Goal: Communication & Community: Answer question/provide support

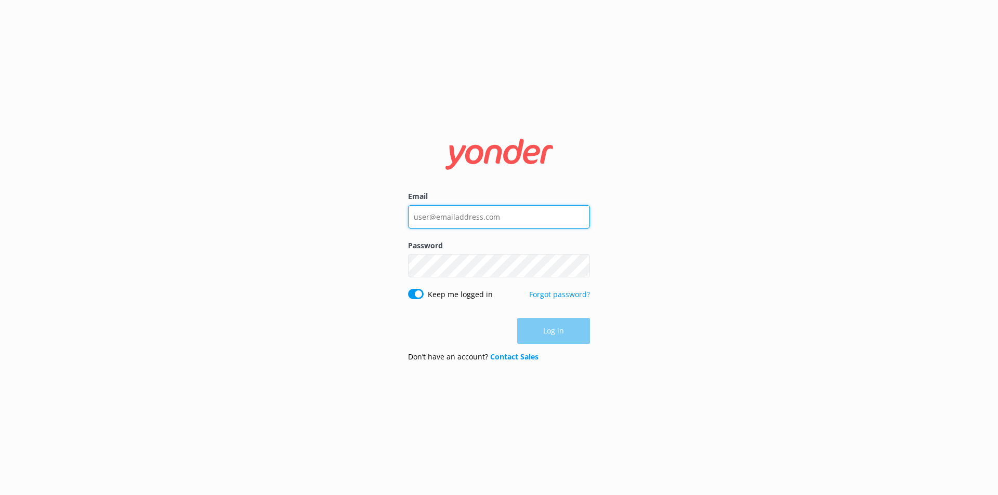
type input "[PERSON_NAME][EMAIL_ADDRESS][PERSON_NAME][DOMAIN_NAME]"
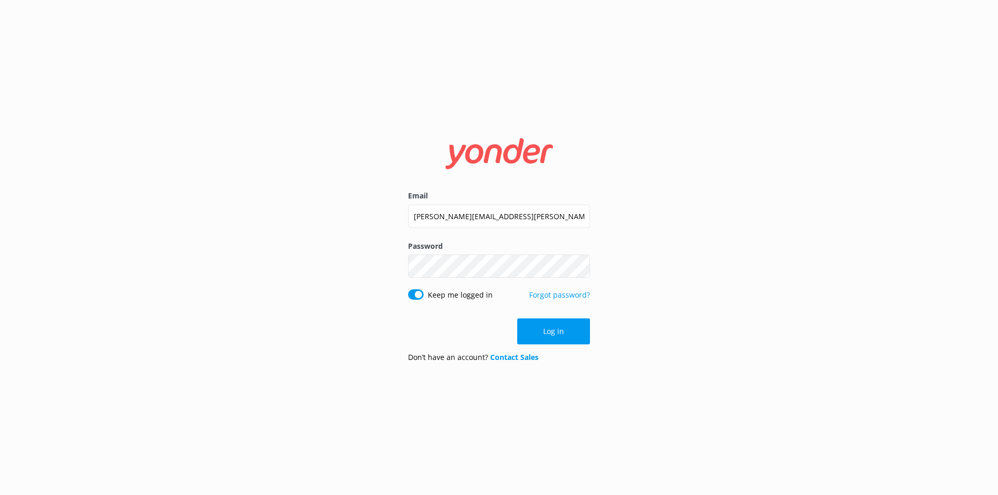
click at [539, 331] on div "Log in" at bounding box center [499, 332] width 182 height 26
click at [539, 331] on button "Log in" at bounding box center [553, 332] width 73 height 26
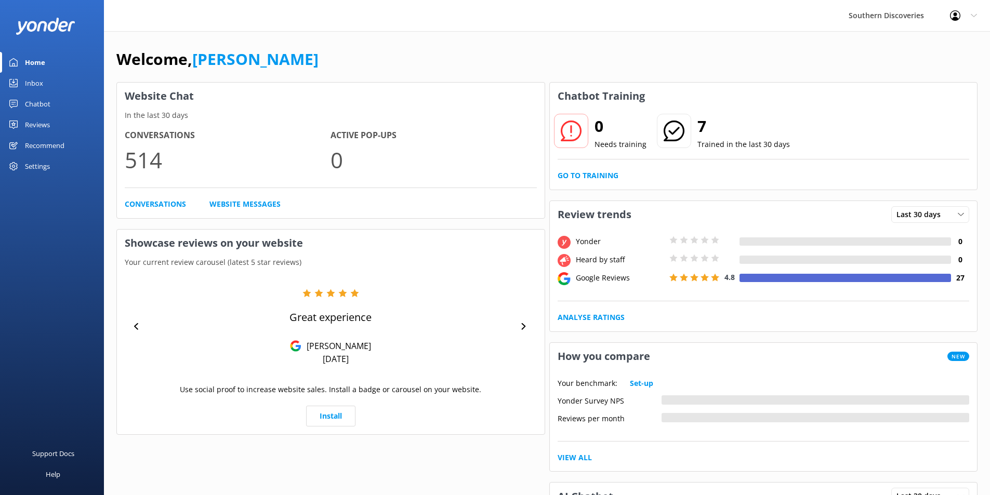
click at [30, 84] on div "Inbox" at bounding box center [34, 83] width 18 height 21
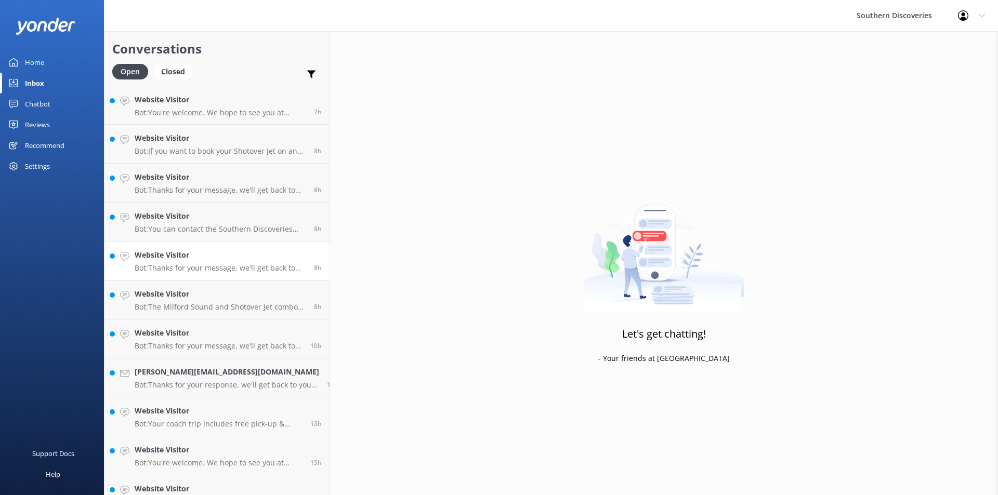
scroll to position [331, 0]
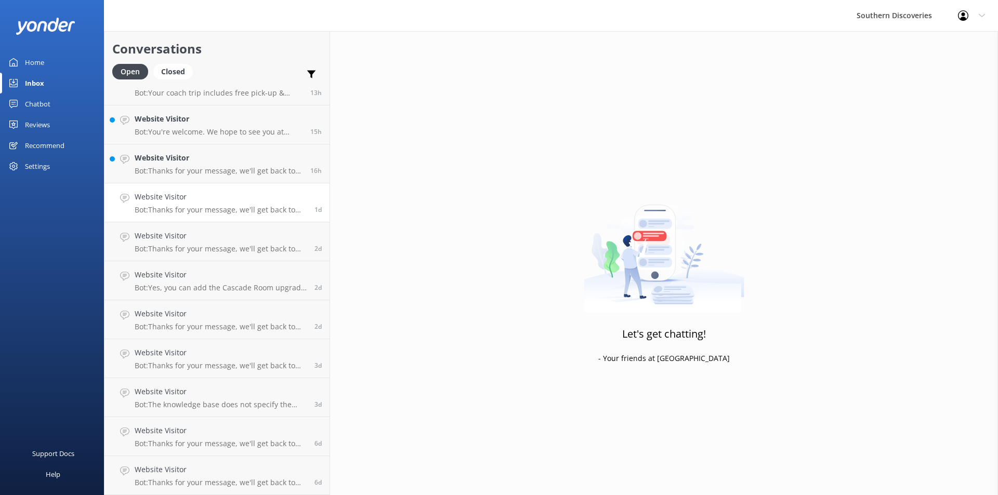
click at [199, 191] on h4 "Website Visitor" at bounding box center [221, 196] width 172 height 11
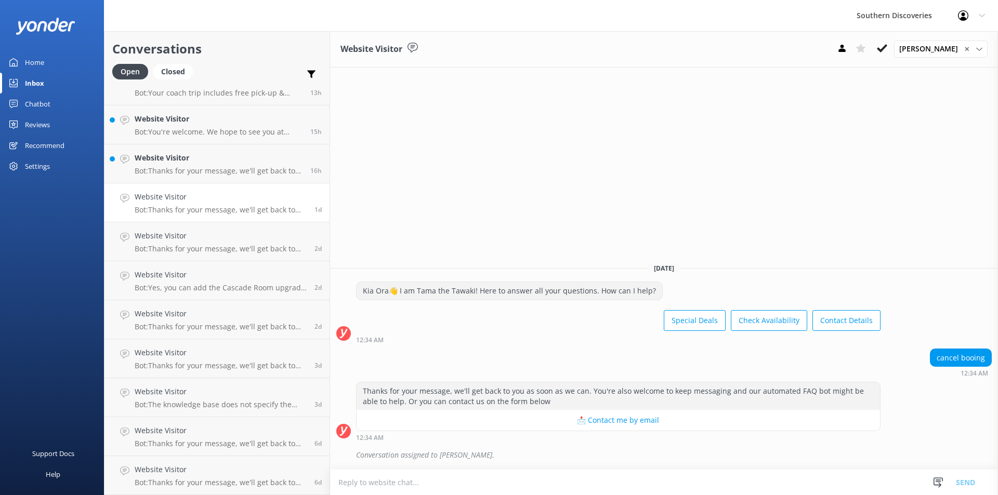
click at [726, 206] on div "Website Visitor [PERSON_NAME] ✕ [PERSON_NAME] [PERSON_NAME] [PERSON_NAME] [PERS…" at bounding box center [664, 263] width 668 height 464
click at [884, 47] on icon at bounding box center [882, 48] width 10 height 10
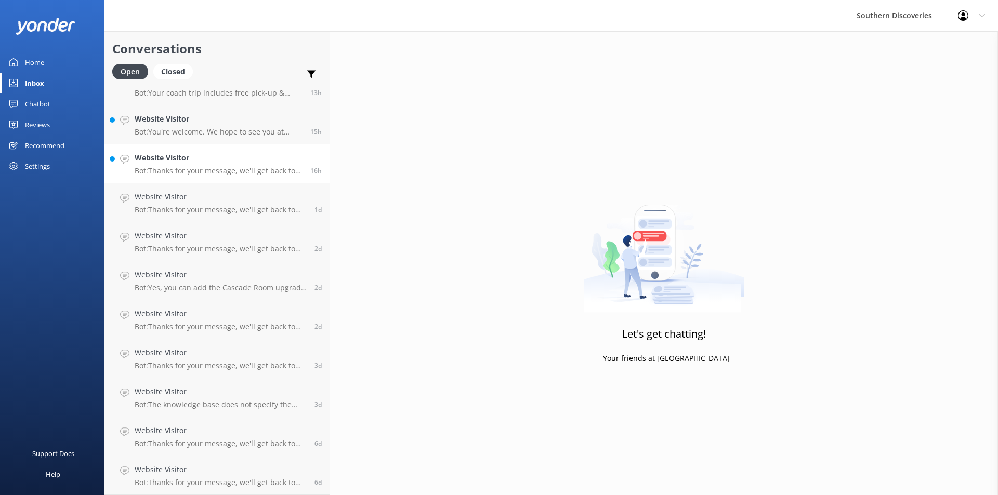
scroll to position [292, 0]
click at [170, 202] on h4 "Website Visitor" at bounding box center [219, 196] width 168 height 11
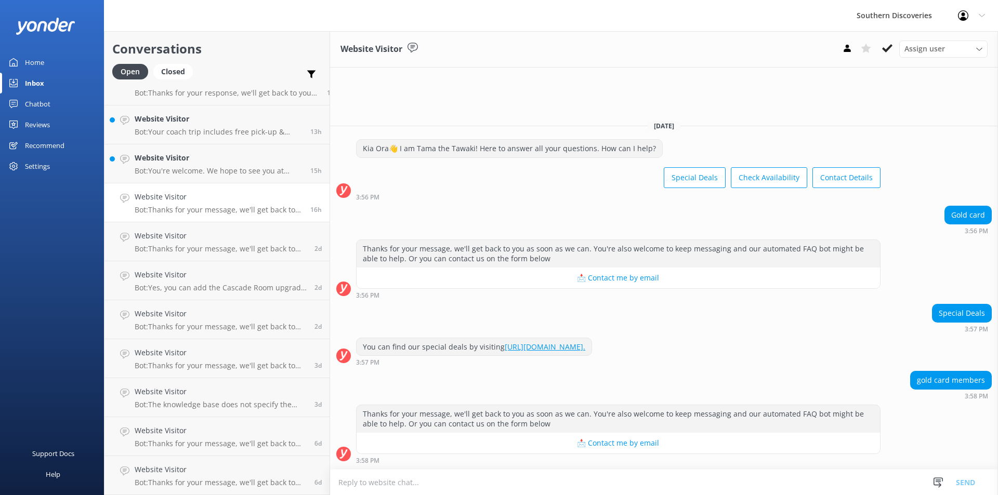
click at [765, 321] on div "Special Deals 3:57 PM" at bounding box center [664, 318] width 668 height 29
click at [888, 47] on icon at bounding box center [887, 48] width 10 height 10
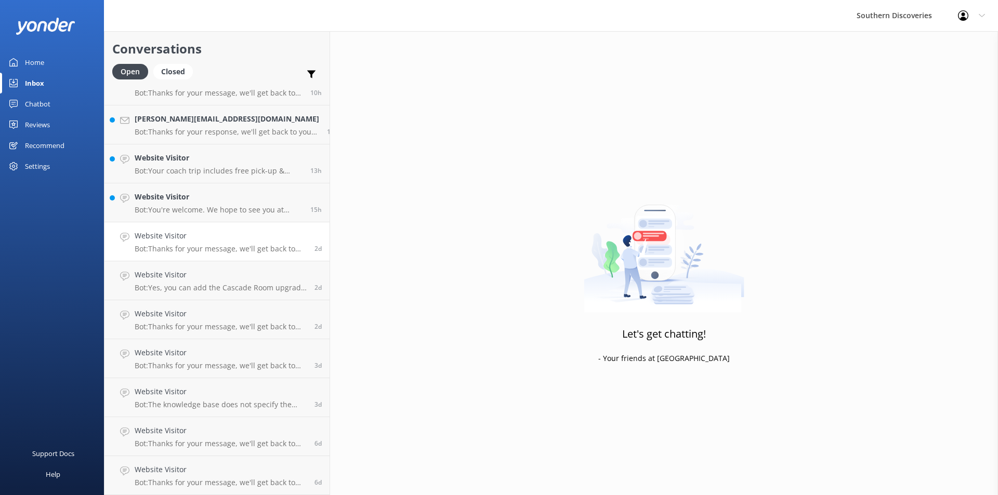
scroll to position [253, 0]
click at [189, 207] on p "Bot: You're welcome. We hope to see you at Southern Discoveries soon!" at bounding box center [219, 209] width 168 height 9
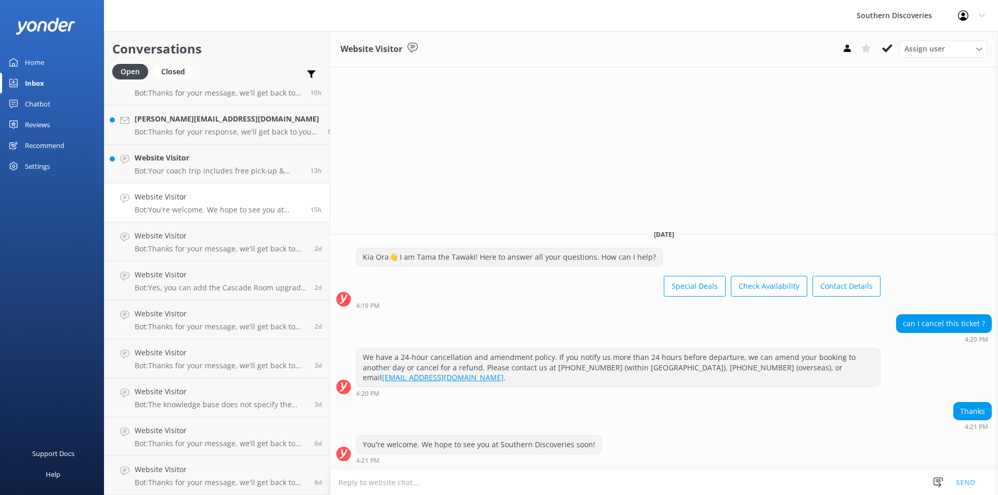
click at [803, 336] on div "can I cancel this ticket ? 4:20 PM" at bounding box center [664, 329] width 668 height 29
click at [886, 48] on icon at bounding box center [887, 48] width 10 height 10
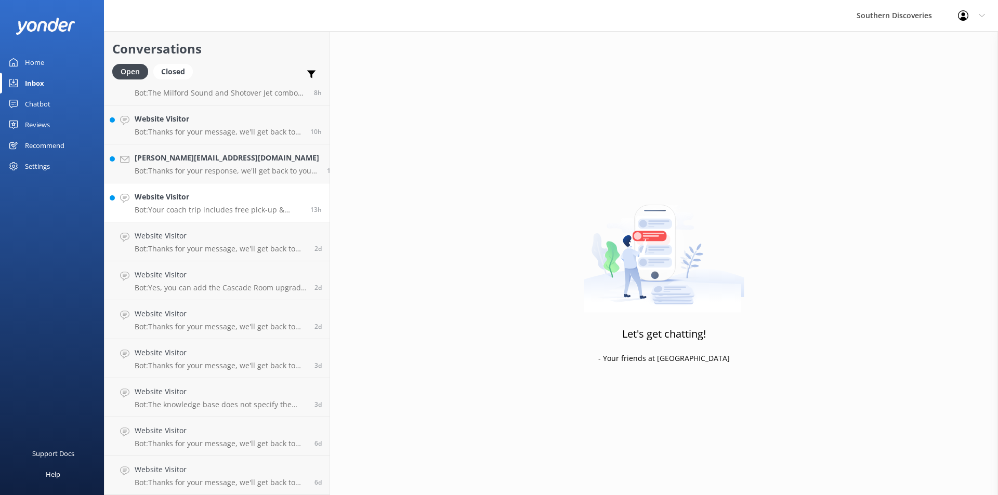
scroll to position [214, 0]
click at [185, 167] on p "Bot: Thanks for your response, we'll get back to you as soon as we can during o…" at bounding box center [227, 170] width 185 height 9
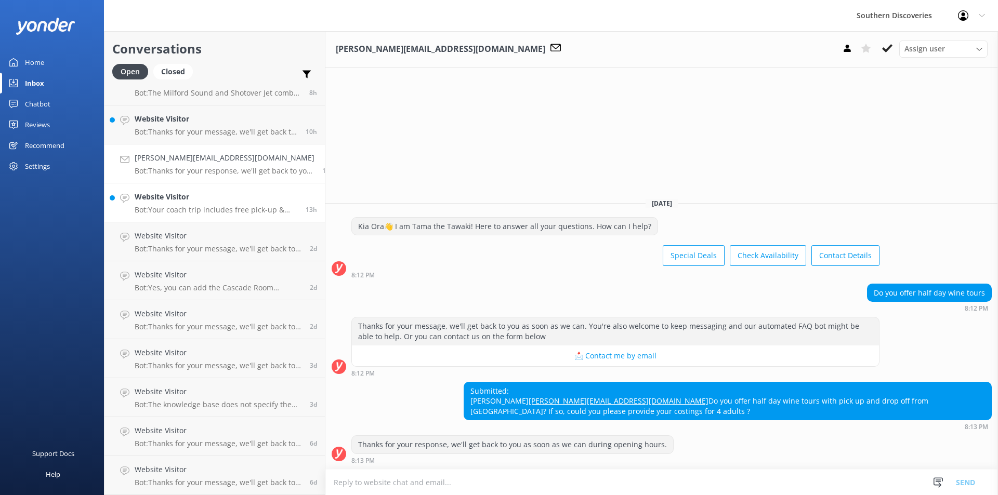
click at [165, 198] on h4 "Website Visitor" at bounding box center [216, 196] width 163 height 11
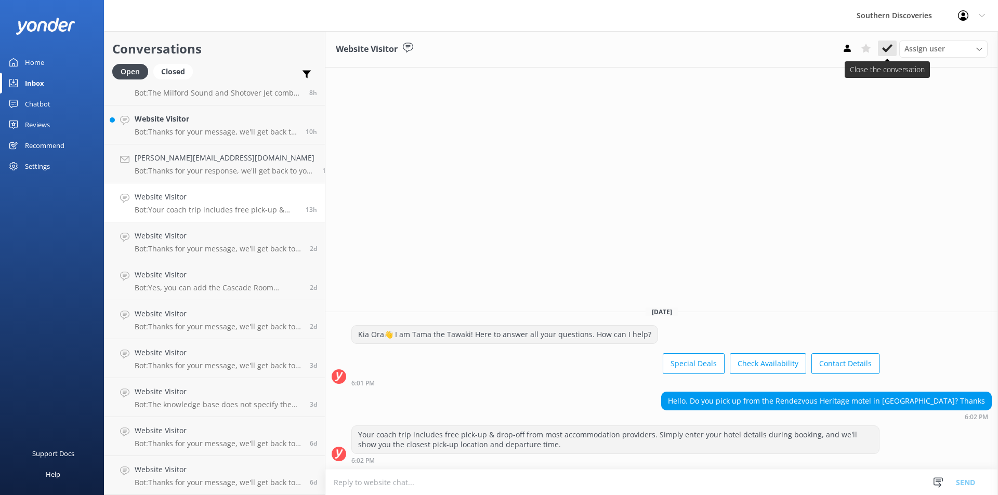
click at [890, 50] on icon at bounding box center [887, 48] width 10 height 10
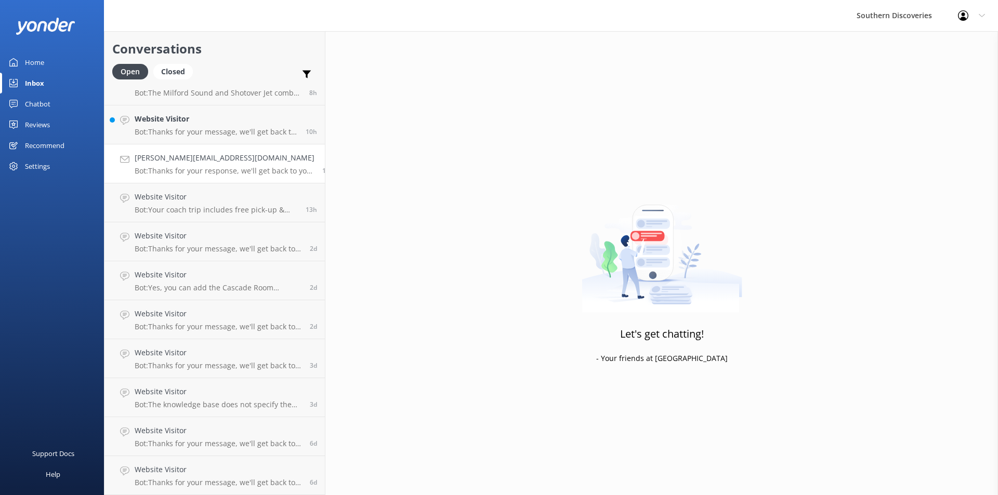
scroll to position [175, 0]
click at [156, 186] on link "[PERSON_NAME][EMAIL_ADDRESS][DOMAIN_NAME] Bot: Thanks for your response, we'll …" at bounding box center [214, 203] width 220 height 39
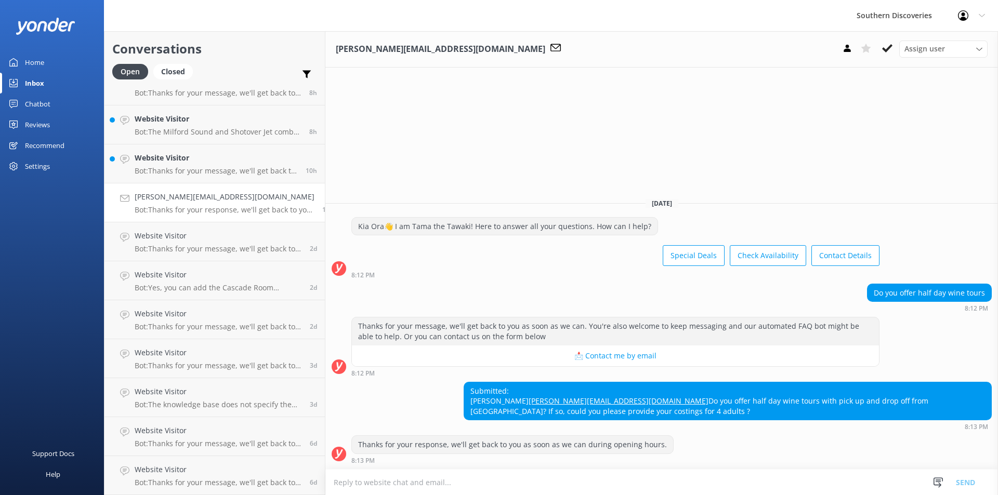
click at [886, 154] on div "[PERSON_NAME][EMAIL_ADDRESS][DOMAIN_NAME] Assign user [PERSON_NAME] [PERSON_NAM…" at bounding box center [661, 263] width 673 height 464
click at [886, 50] on use at bounding box center [887, 48] width 10 height 8
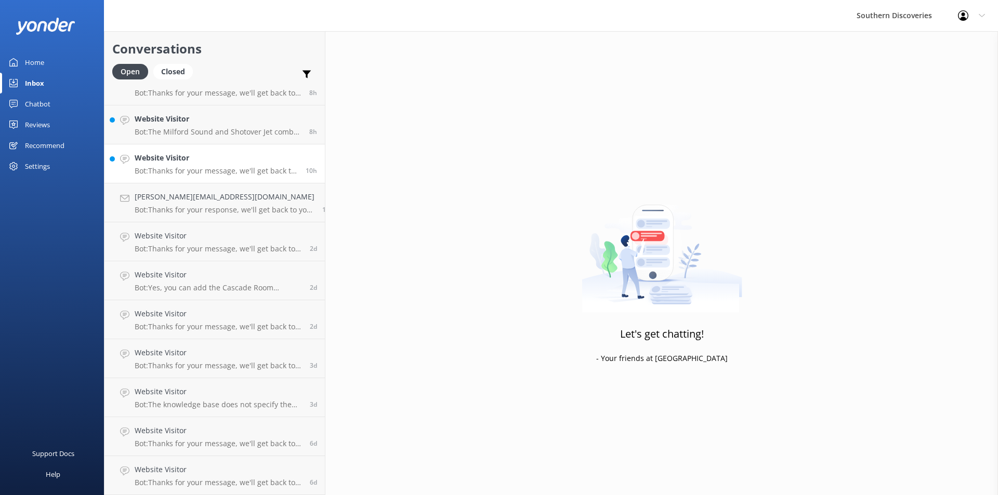
scroll to position [136, 0]
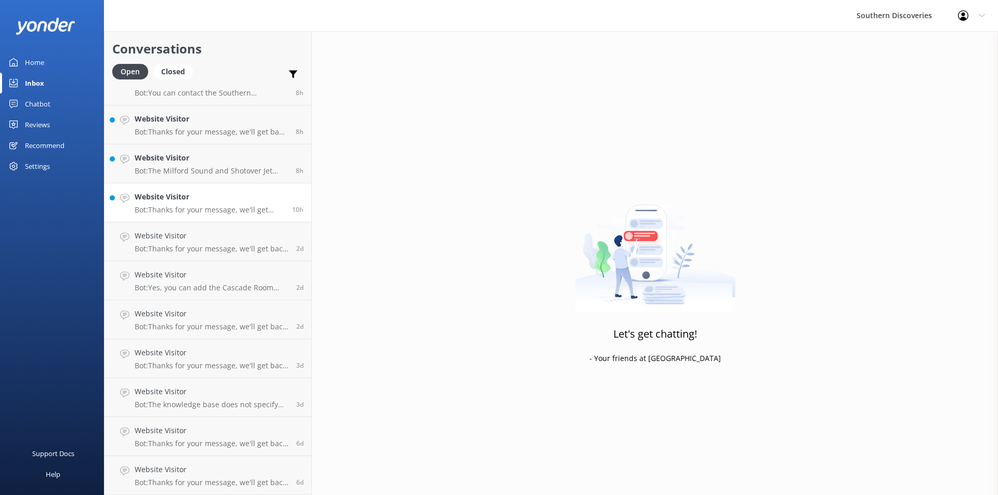
click at [175, 199] on h4 "Website Visitor" at bounding box center [210, 196] width 150 height 11
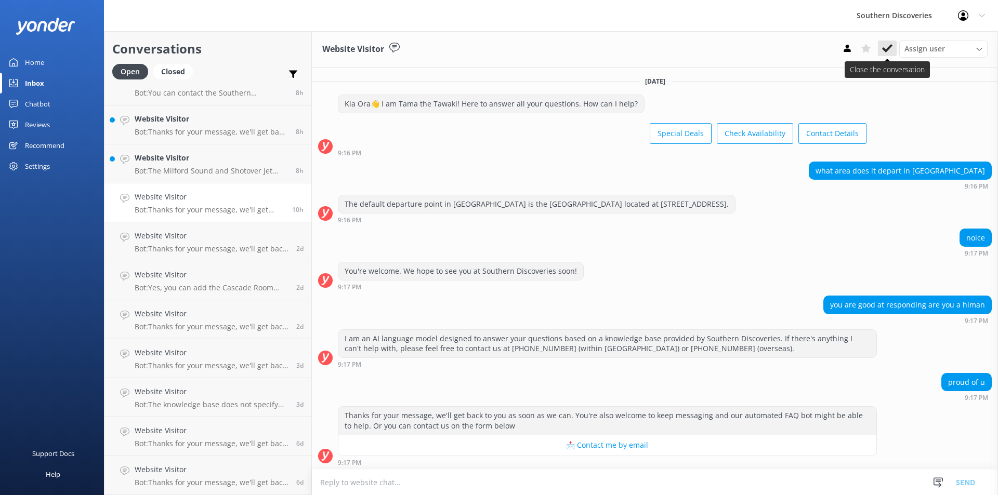
click at [887, 46] on icon at bounding box center [887, 48] width 10 height 10
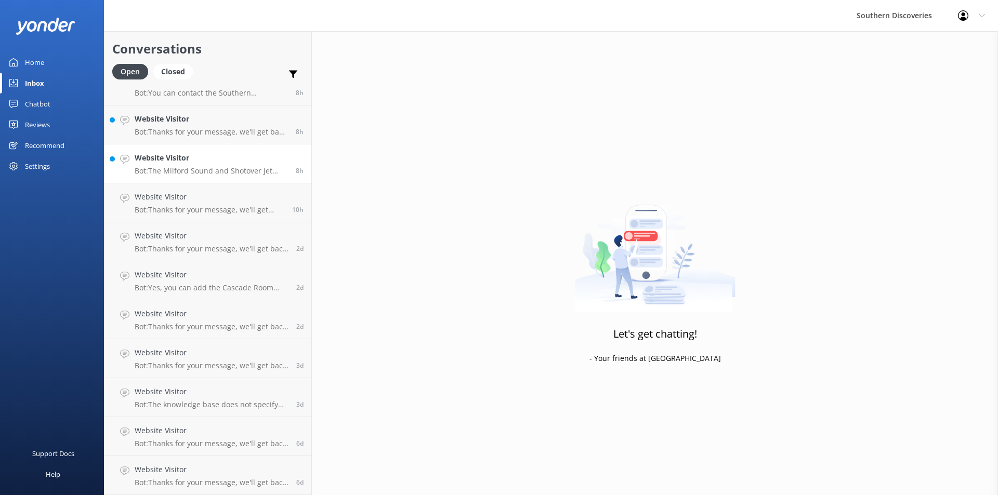
scroll to position [97, 0]
click at [204, 192] on h4 "Website Visitor" at bounding box center [211, 196] width 153 height 11
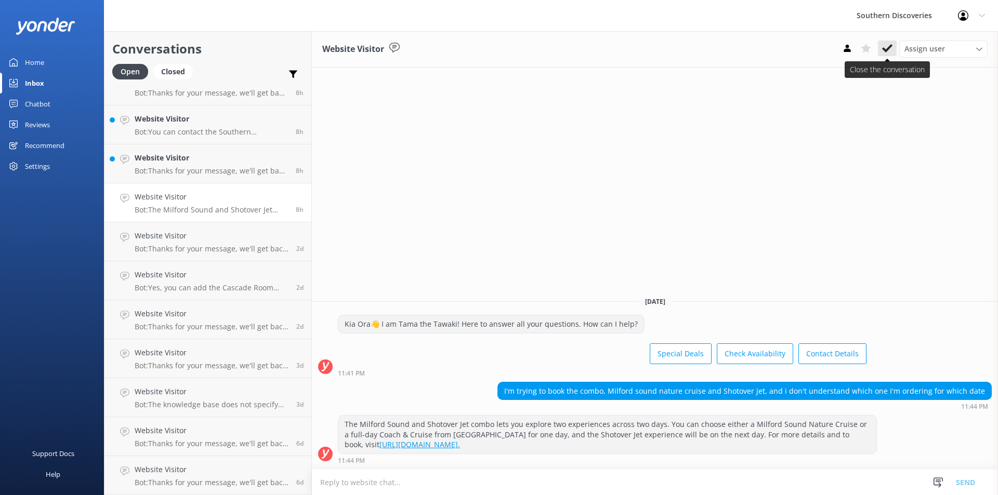
click at [888, 46] on icon at bounding box center [887, 48] width 10 height 10
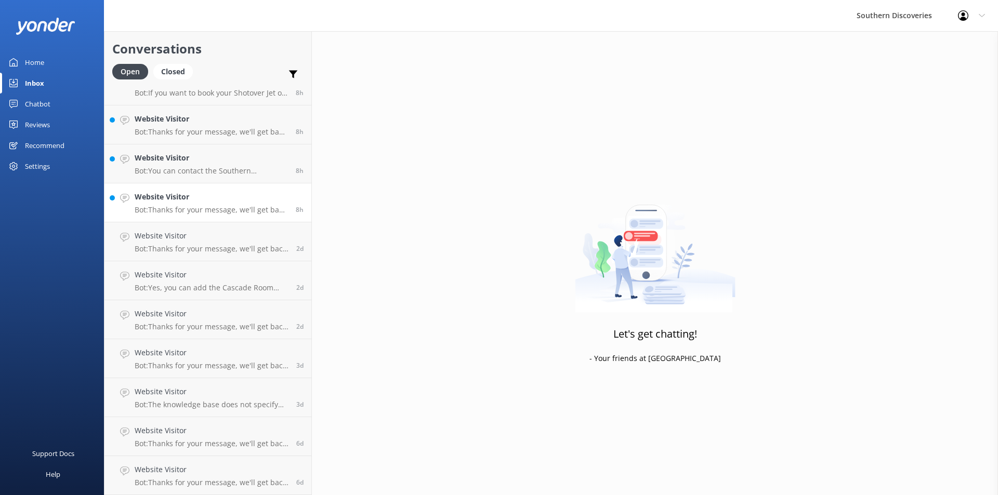
scroll to position [58, 0]
click at [178, 190] on link "Website Visitor Bot: Thanks for your message, we'll get back to you as soon as …" at bounding box center [207, 203] width 207 height 39
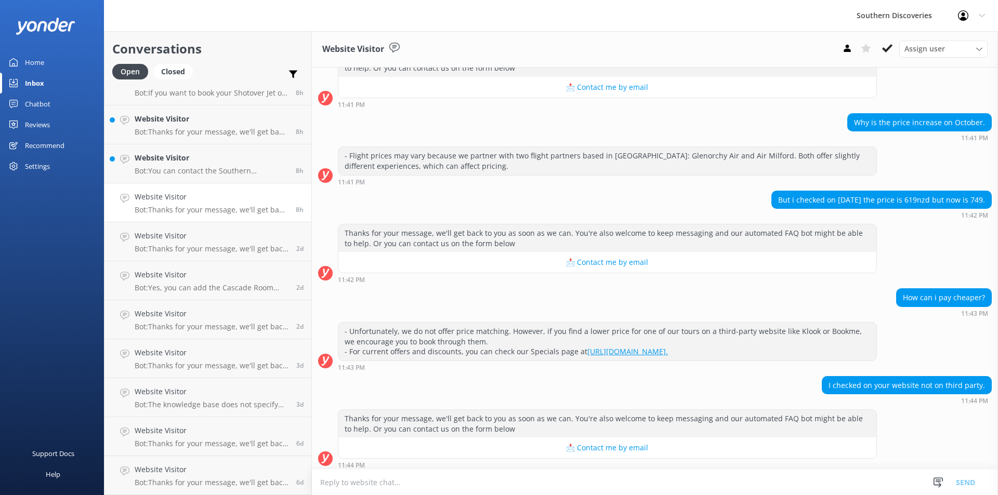
scroll to position [178, 0]
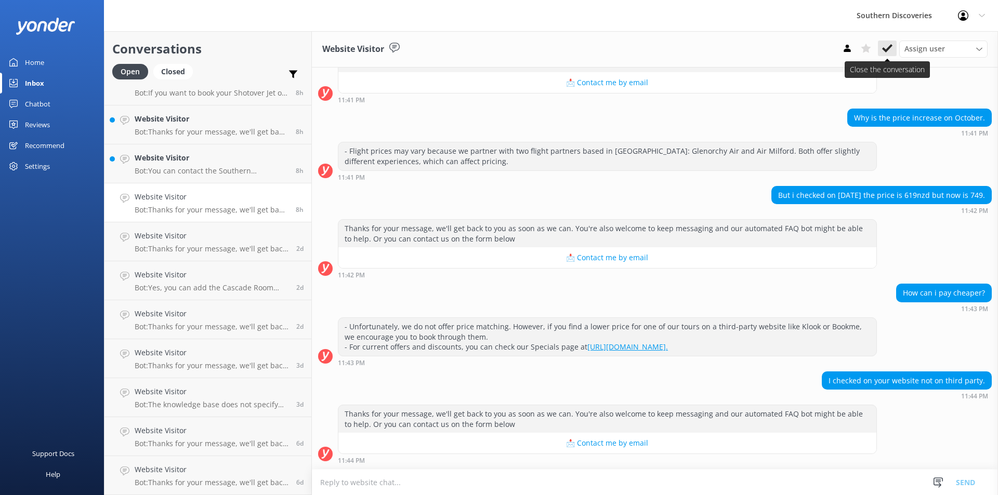
click at [887, 51] on icon at bounding box center [887, 48] width 10 height 10
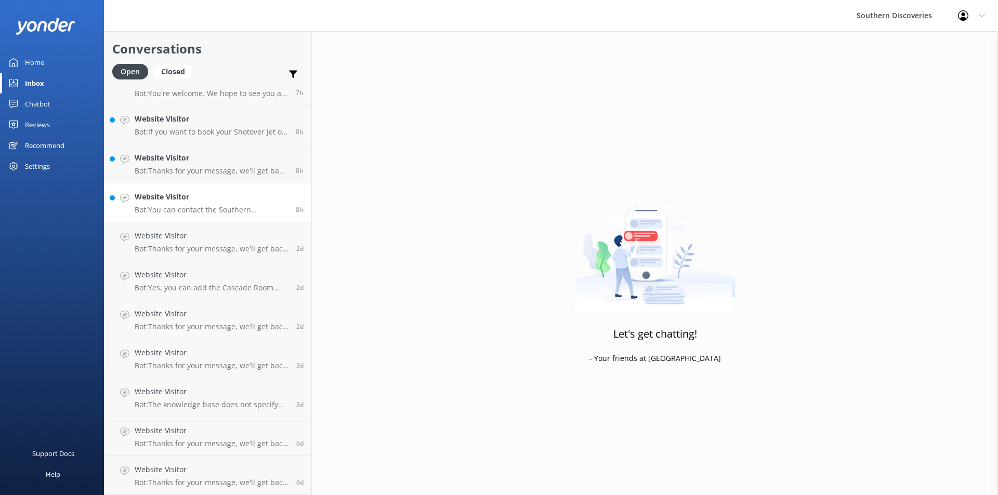
scroll to position [19, 0]
click at [184, 198] on h4 "Website Visitor" at bounding box center [211, 196] width 153 height 11
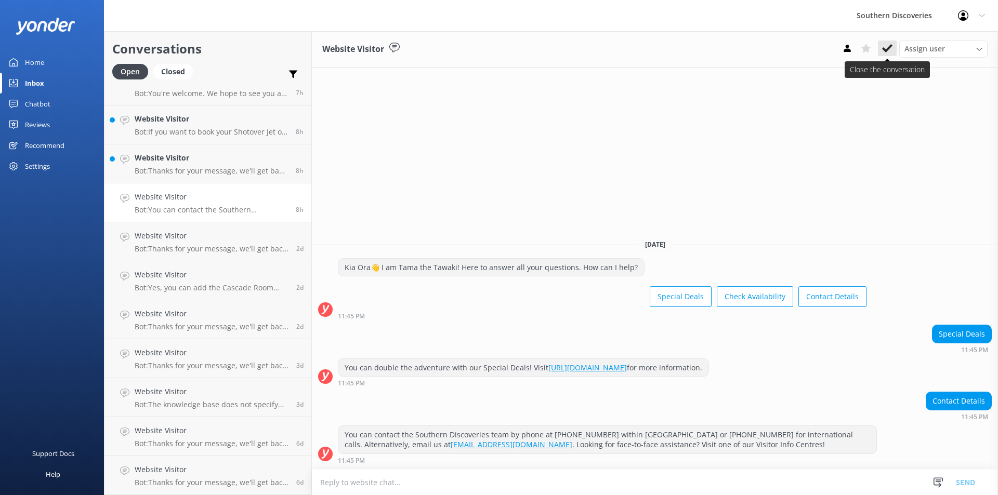
click at [887, 48] on icon at bounding box center [887, 48] width 10 height 10
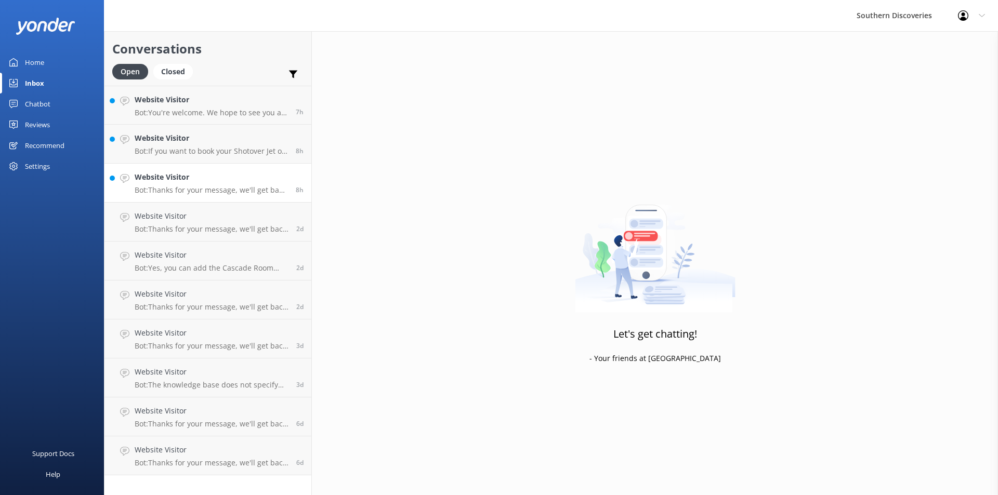
click at [163, 184] on div "Website Visitor Bot: Thanks for your message, we'll get back to you as soon as …" at bounding box center [211, 183] width 153 height 23
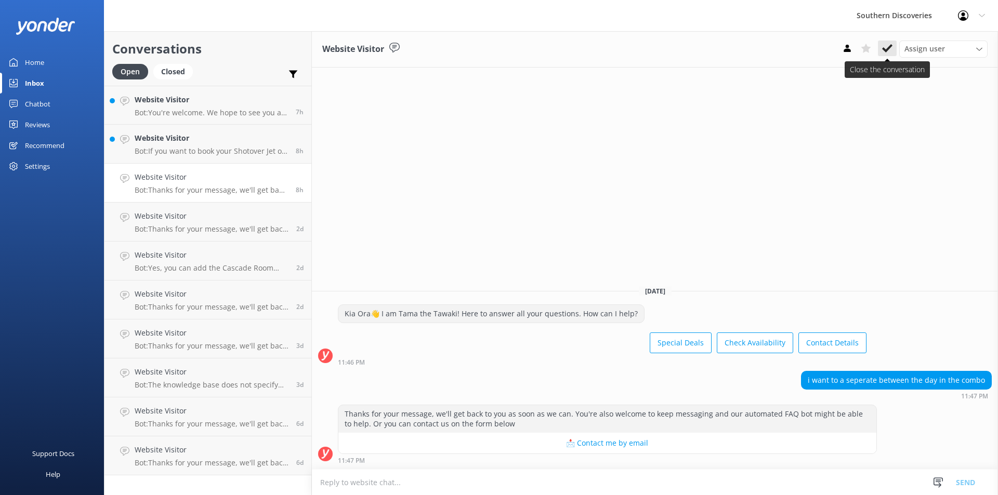
click at [889, 43] on icon at bounding box center [887, 48] width 10 height 10
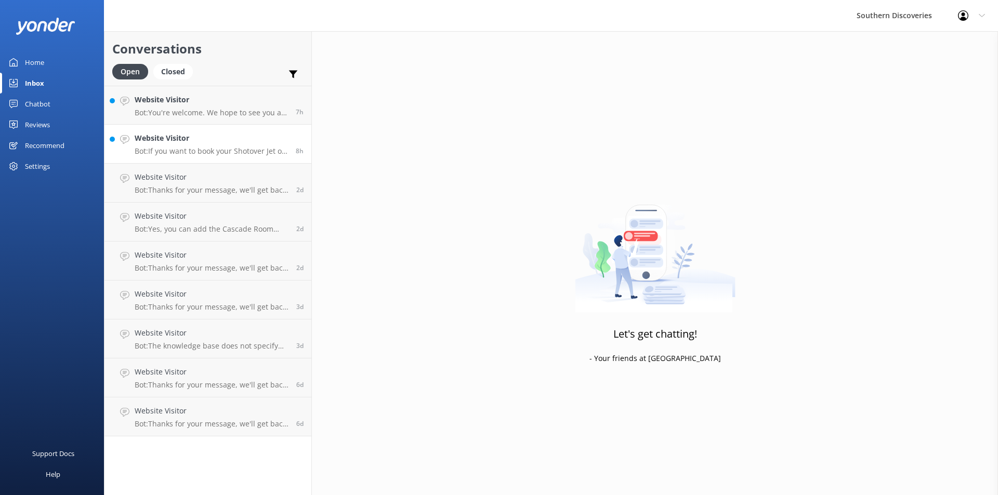
click at [238, 156] on link "Website Visitor Bot: If you want to book your Shotover Jet on an alternative da…" at bounding box center [207, 144] width 207 height 39
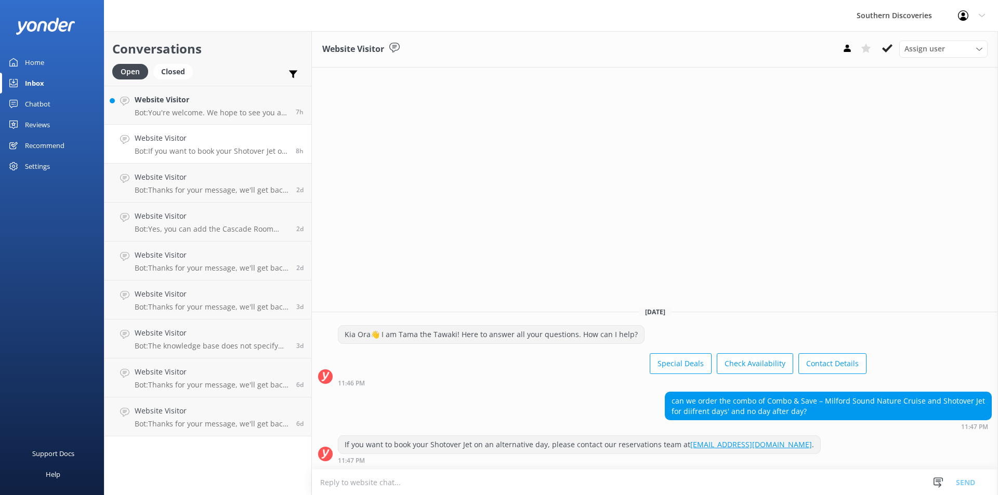
click at [752, 232] on div "Website Visitor Assign user [PERSON_NAME] [PERSON_NAME] [PERSON_NAME] [PERSON_N…" at bounding box center [655, 263] width 686 height 464
click at [884, 45] on icon at bounding box center [887, 48] width 10 height 10
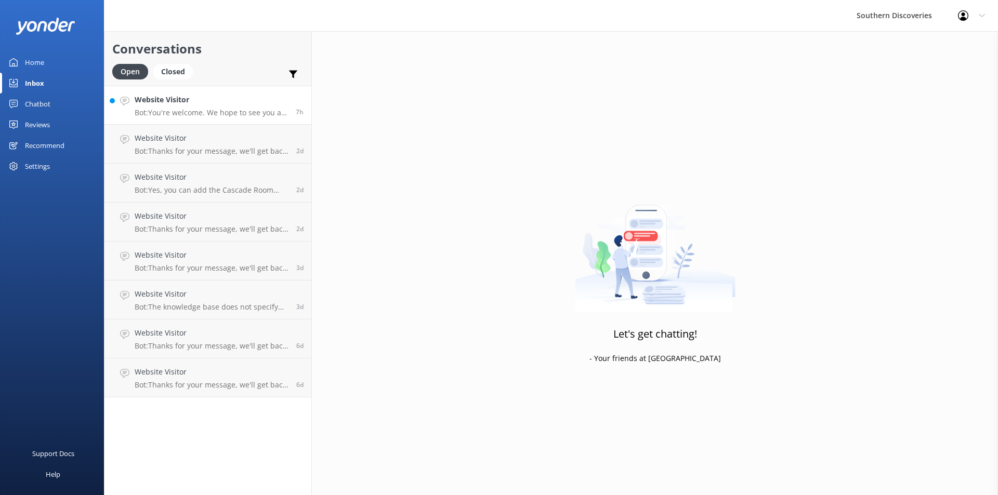
click at [248, 113] on p "Bot: You're welcome. We hope to see you at Southern Discoveries soon!" at bounding box center [211, 112] width 153 height 9
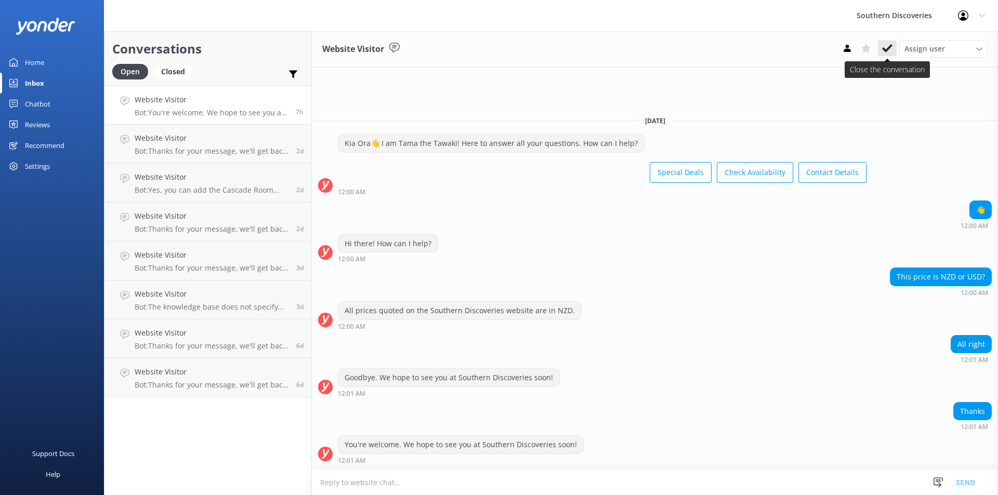
click at [887, 48] on icon at bounding box center [887, 48] width 10 height 10
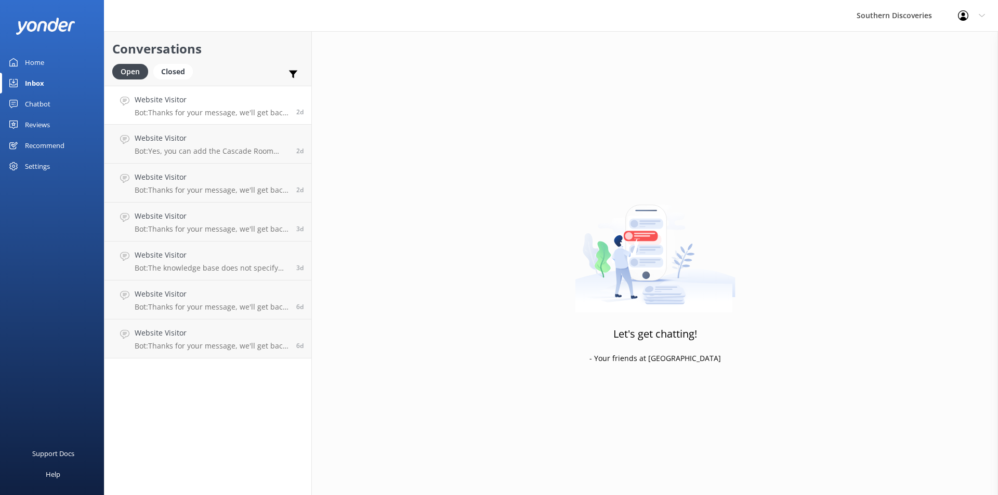
click at [213, 107] on div "Website Visitor Bot: Thanks for your message, we'll get back to you as soon as …" at bounding box center [212, 105] width 154 height 22
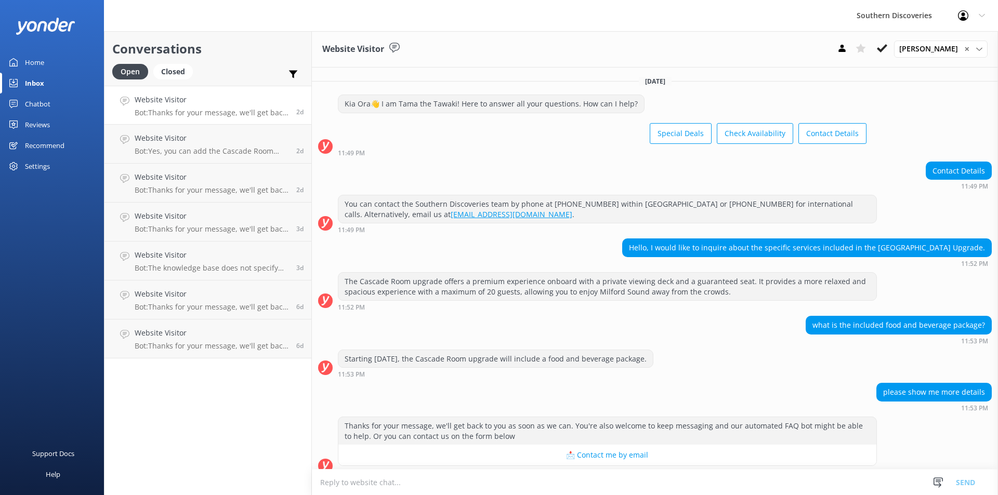
scroll to position [62, 0]
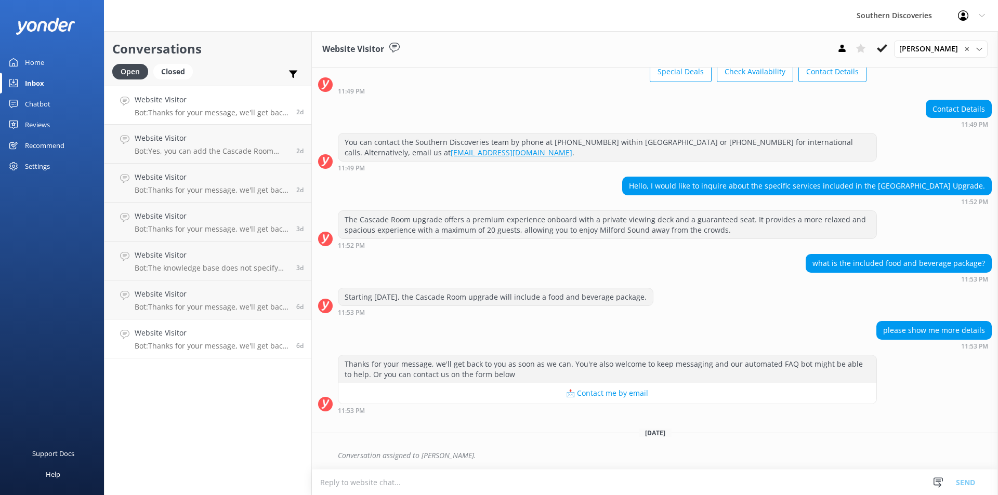
click at [245, 333] on h4 "Website Visitor" at bounding box center [212, 333] width 154 height 11
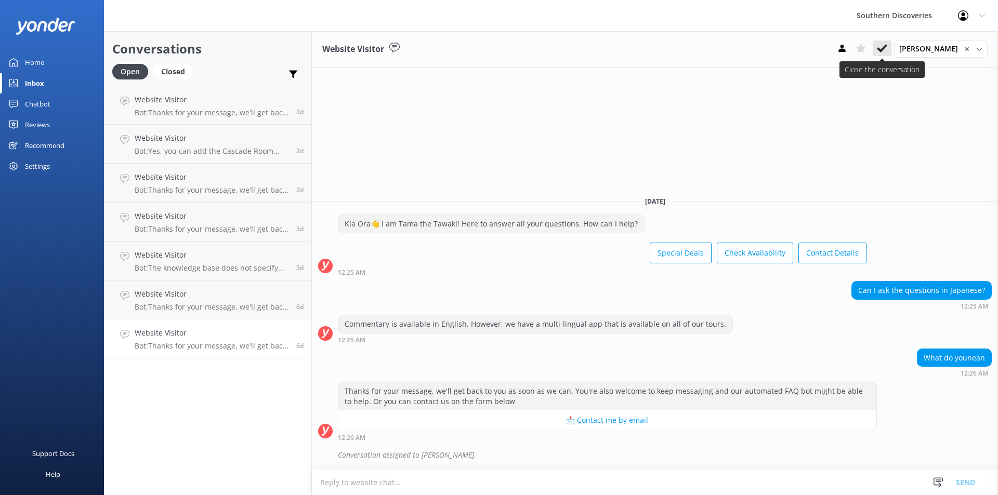
click at [880, 47] on button at bounding box center [882, 49] width 19 height 16
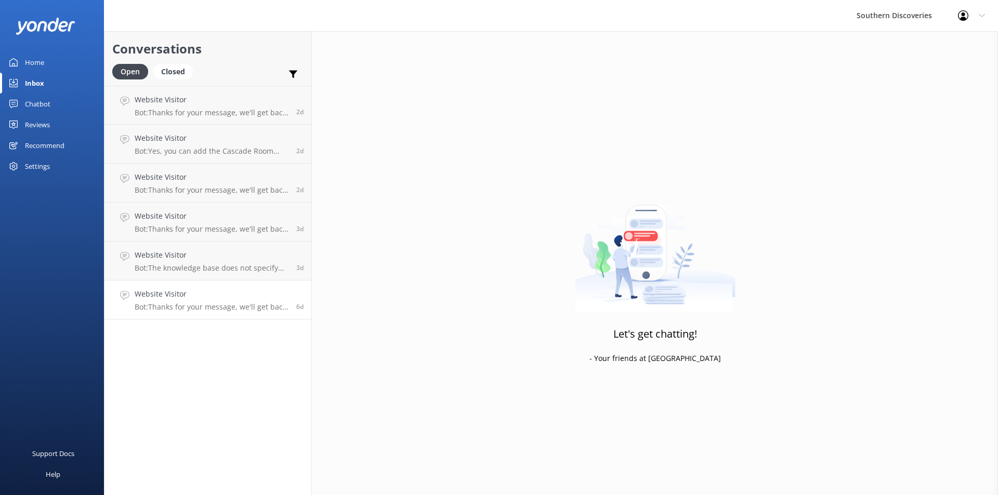
click at [181, 296] on h4 "Website Visitor" at bounding box center [212, 294] width 154 height 11
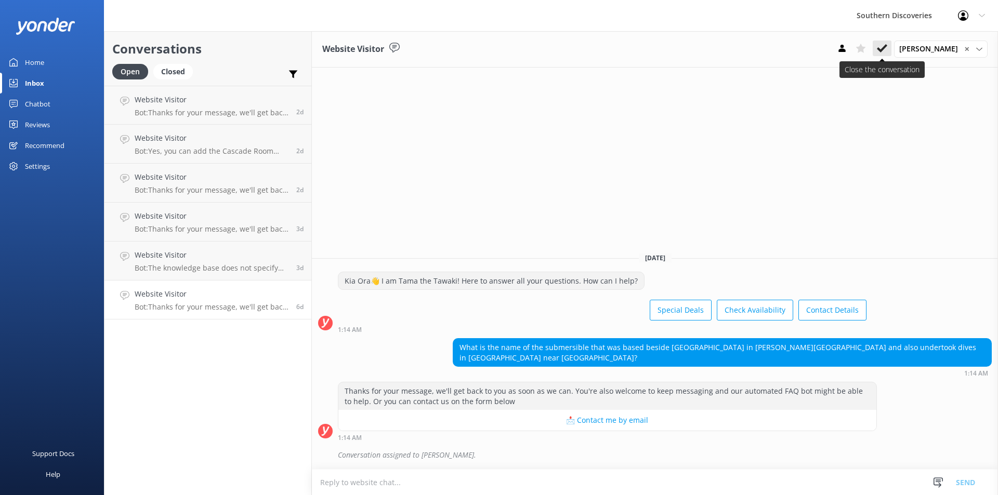
click at [884, 50] on use at bounding box center [882, 48] width 10 height 8
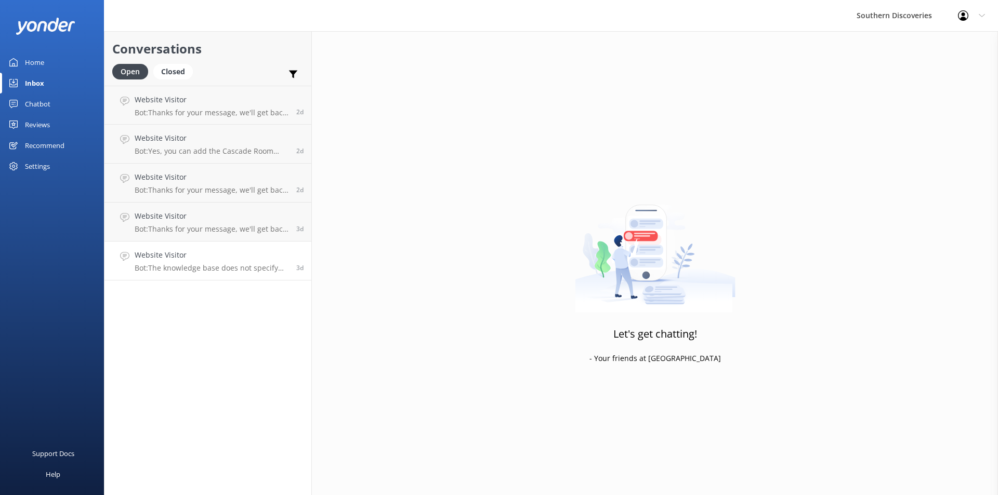
click at [152, 263] on div "Website Visitor Bot: The knowledge base does not specify the exact differences …" at bounding box center [212, 261] width 154 height 23
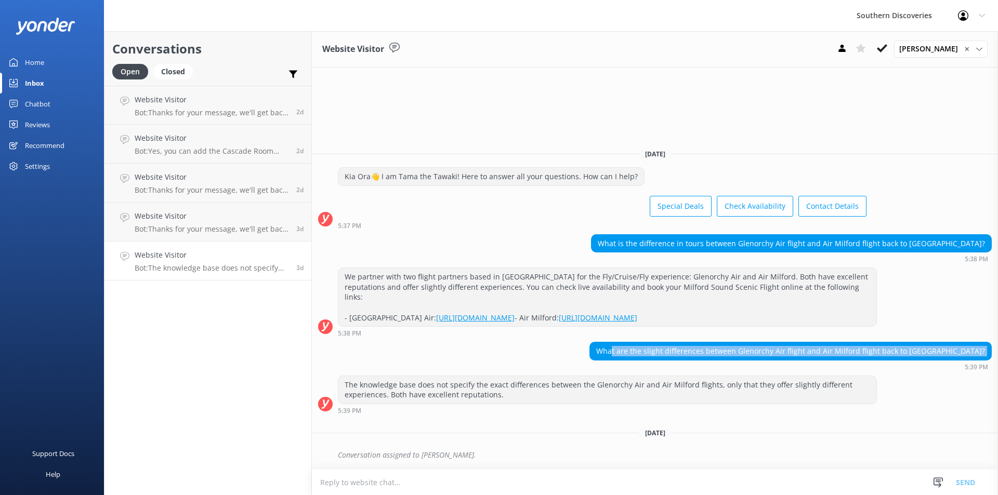
drag, startPoint x: 650, startPoint y: 355, endPoint x: 870, endPoint y: 364, distance: 220.1
click at [870, 364] on div "What are the slight differences between Glenorchy Air flight and Air Milford fl…" at bounding box center [791, 356] width 402 height 29
click at [870, 364] on div "5:39 PM" at bounding box center [791, 366] width 402 height 7
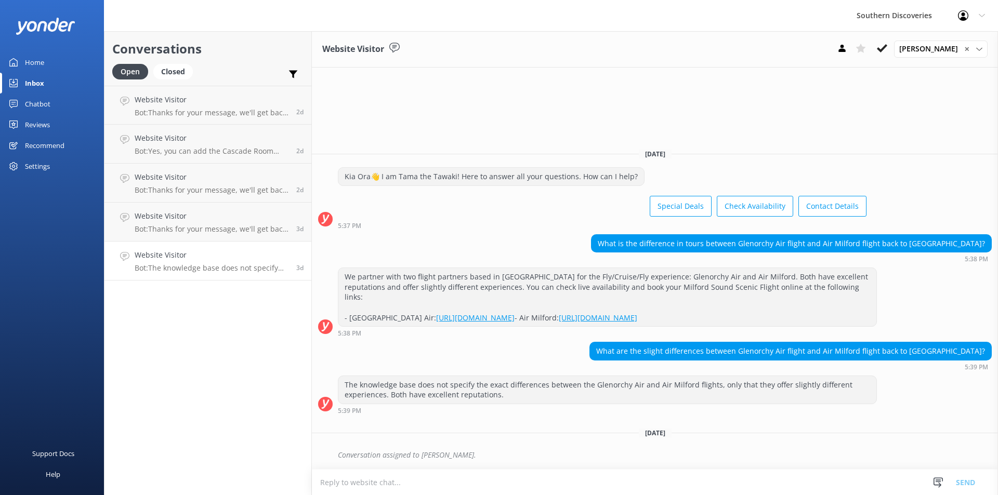
click at [485, 348] on div "What are the slight differences between Glenorchy Air flight and Air Milford fl…" at bounding box center [655, 356] width 686 height 29
click at [536, 351] on div "What are the slight differences between Glenorchy Air flight and Air Milford fl…" at bounding box center [655, 356] width 686 height 29
click at [200, 219] on h4 "Website Visitor" at bounding box center [212, 216] width 154 height 11
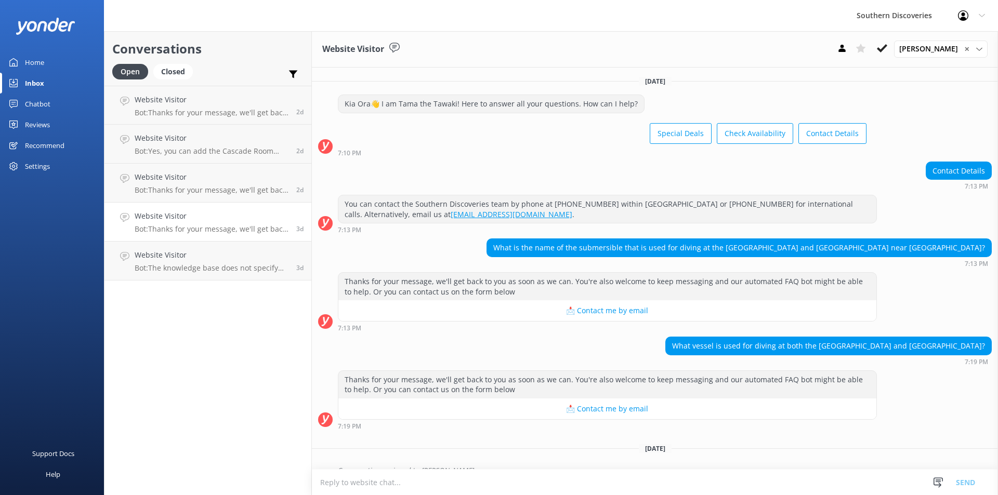
scroll to position [16, 0]
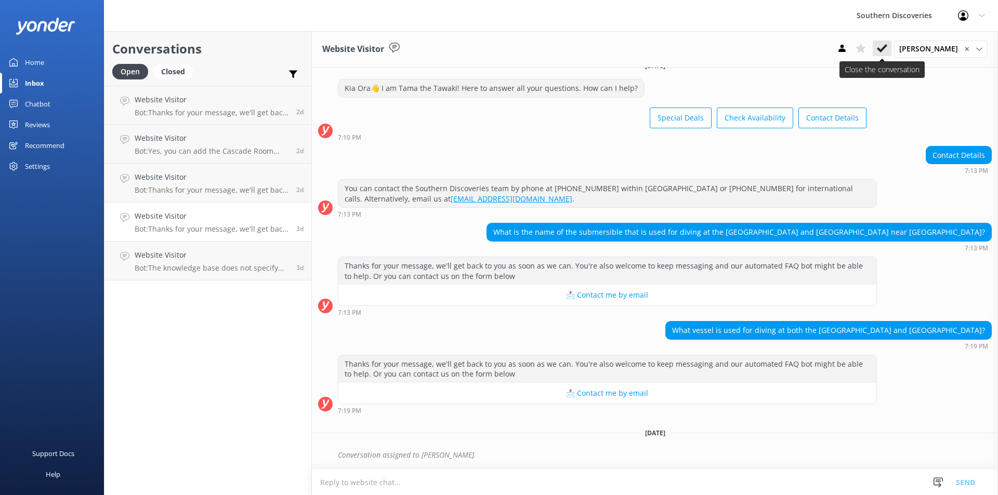
click at [885, 48] on icon at bounding box center [882, 48] width 10 height 10
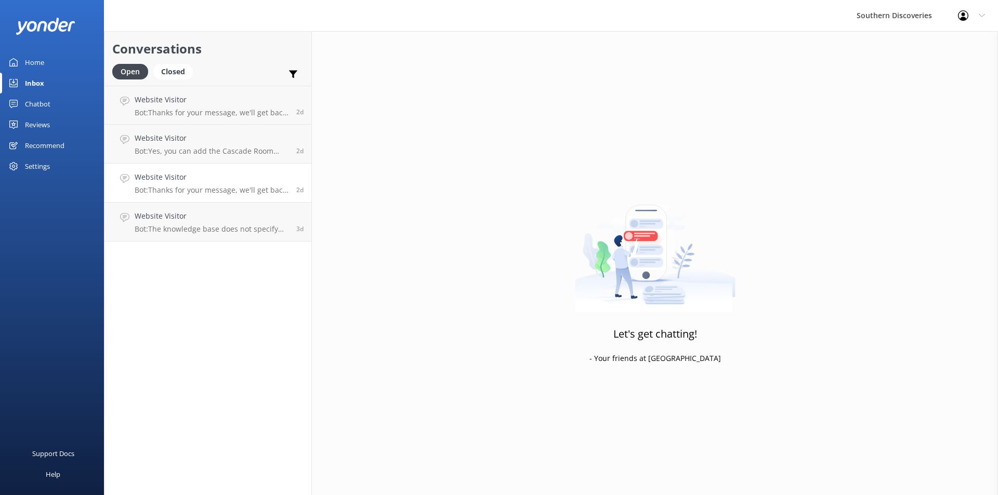
click at [271, 173] on h4 "Website Visitor" at bounding box center [212, 177] width 154 height 11
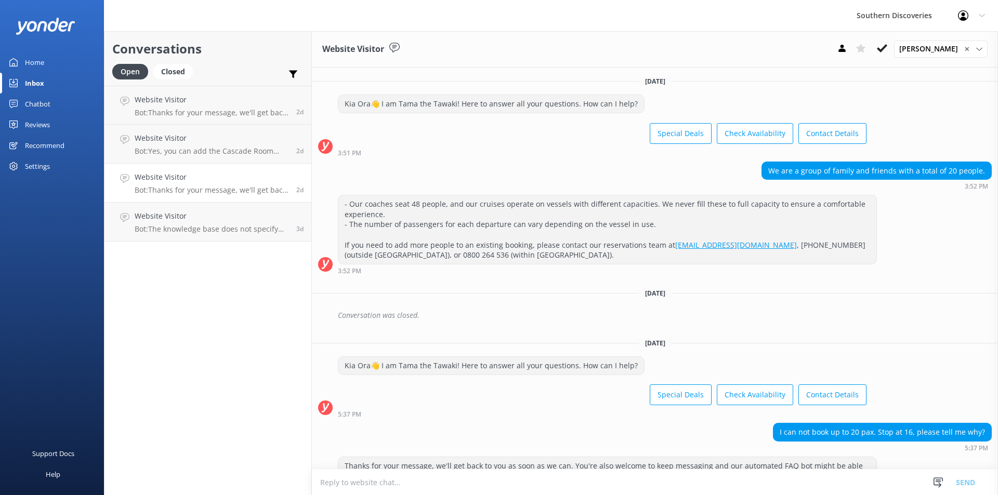
scroll to position [102, 0]
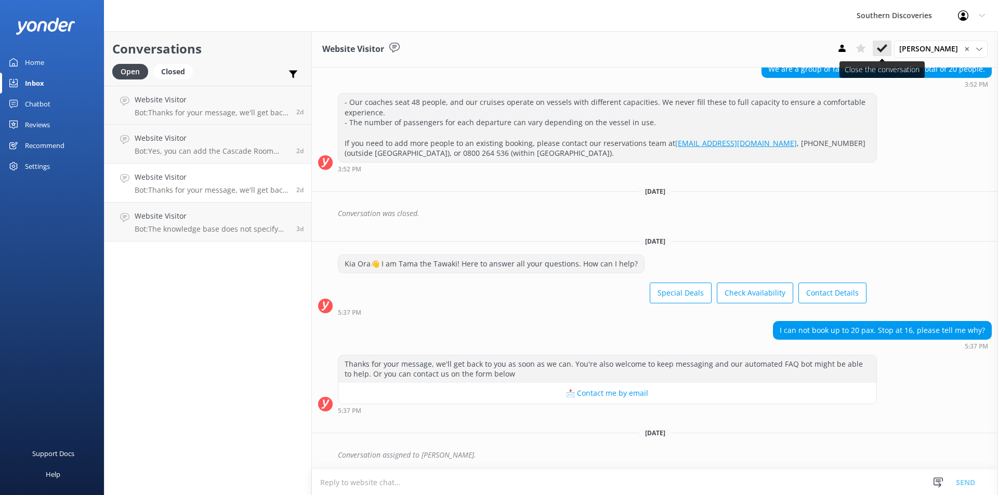
click at [882, 46] on button at bounding box center [882, 49] width 19 height 16
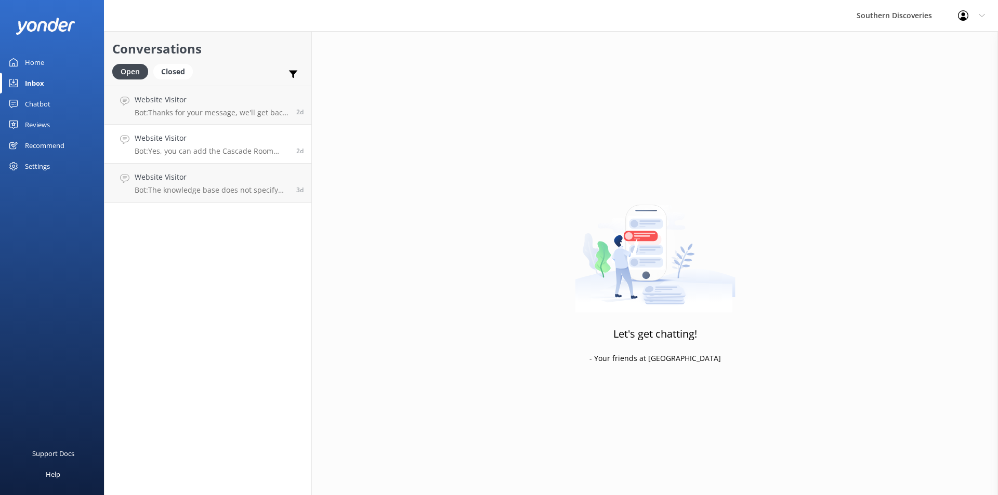
click at [242, 151] on p "Bot: Yes, you can add the Cascade Room upgrade when booking your Fly Cruise Fly…" at bounding box center [212, 151] width 154 height 9
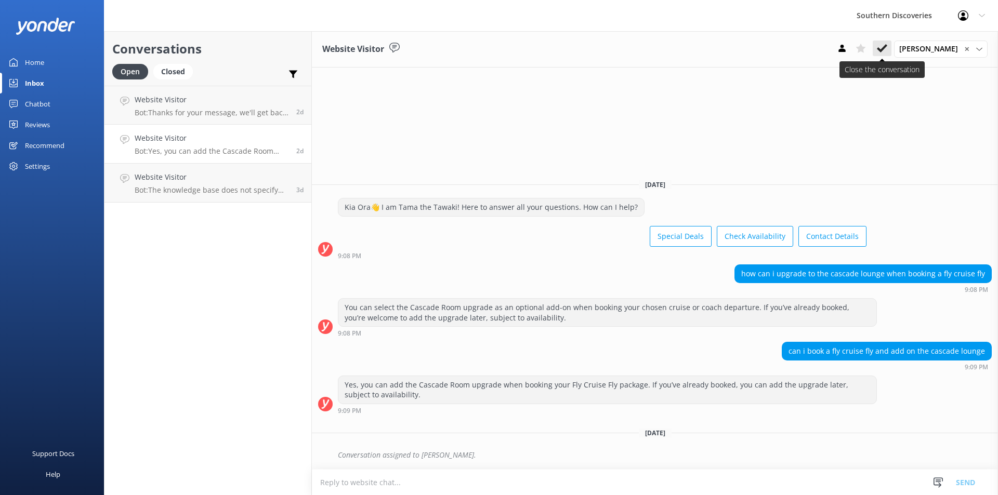
click at [887, 51] on icon at bounding box center [882, 48] width 10 height 10
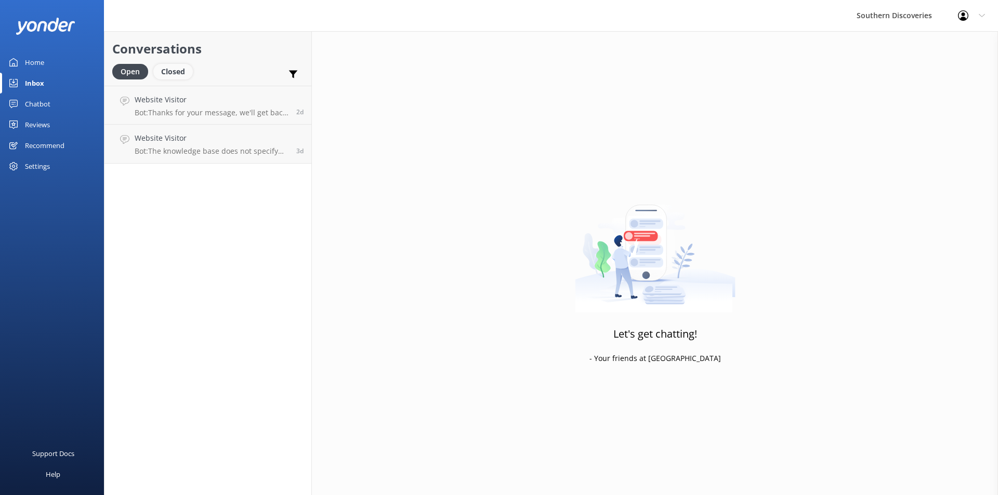
click at [173, 72] on div "Closed" at bounding box center [173, 72] width 40 height 16
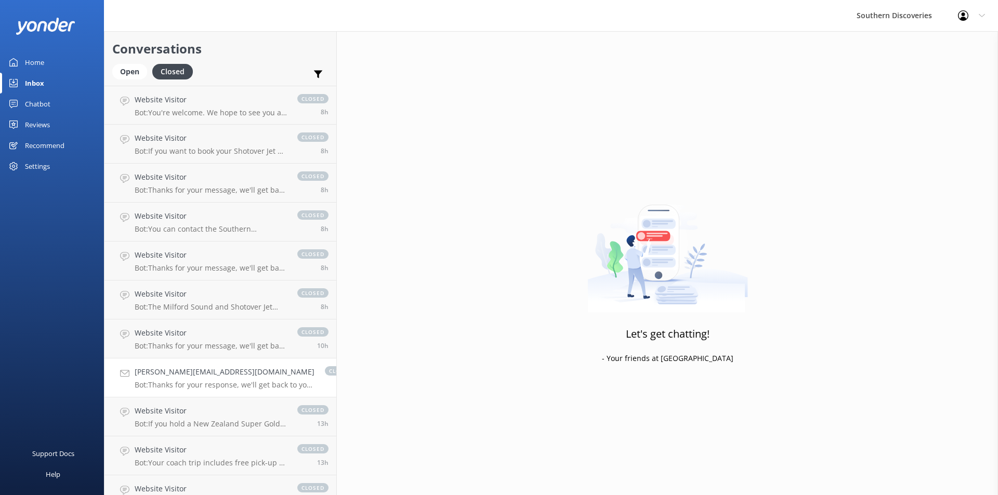
click at [165, 376] on h4 "[PERSON_NAME][EMAIL_ADDRESS][DOMAIN_NAME]" at bounding box center [225, 371] width 180 height 11
